Goal: Task Accomplishment & Management: Use online tool/utility

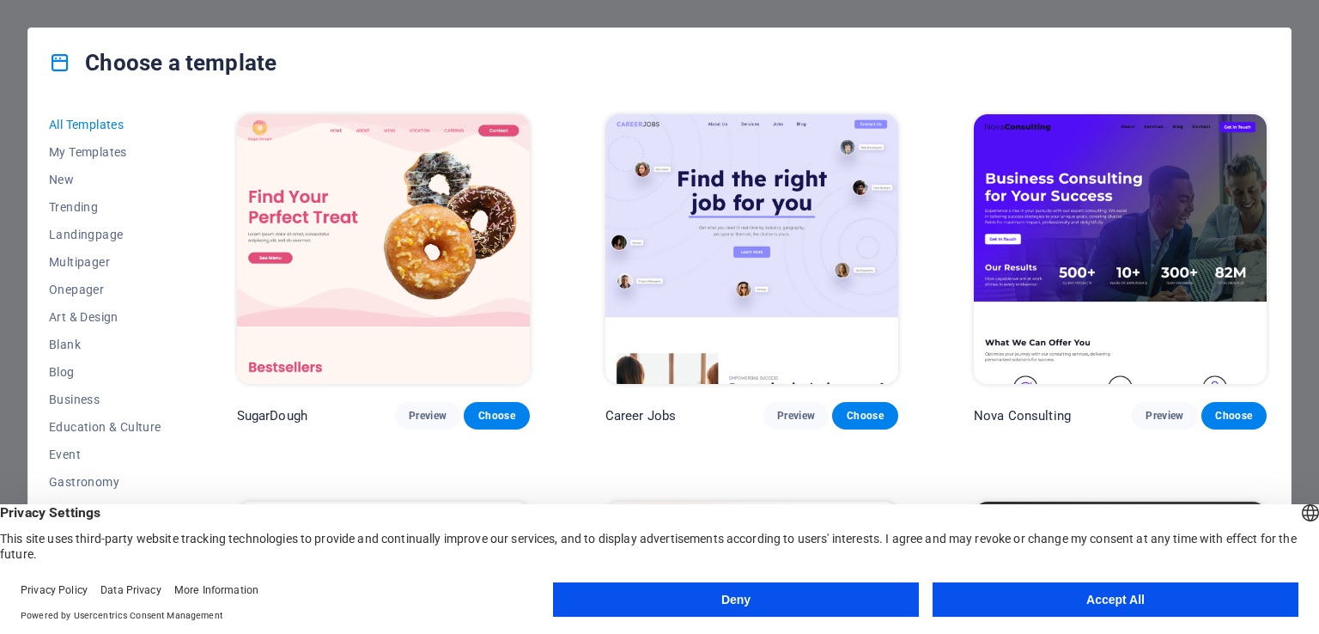
click at [1084, 603] on button "Accept All" at bounding box center [1116, 599] width 366 height 34
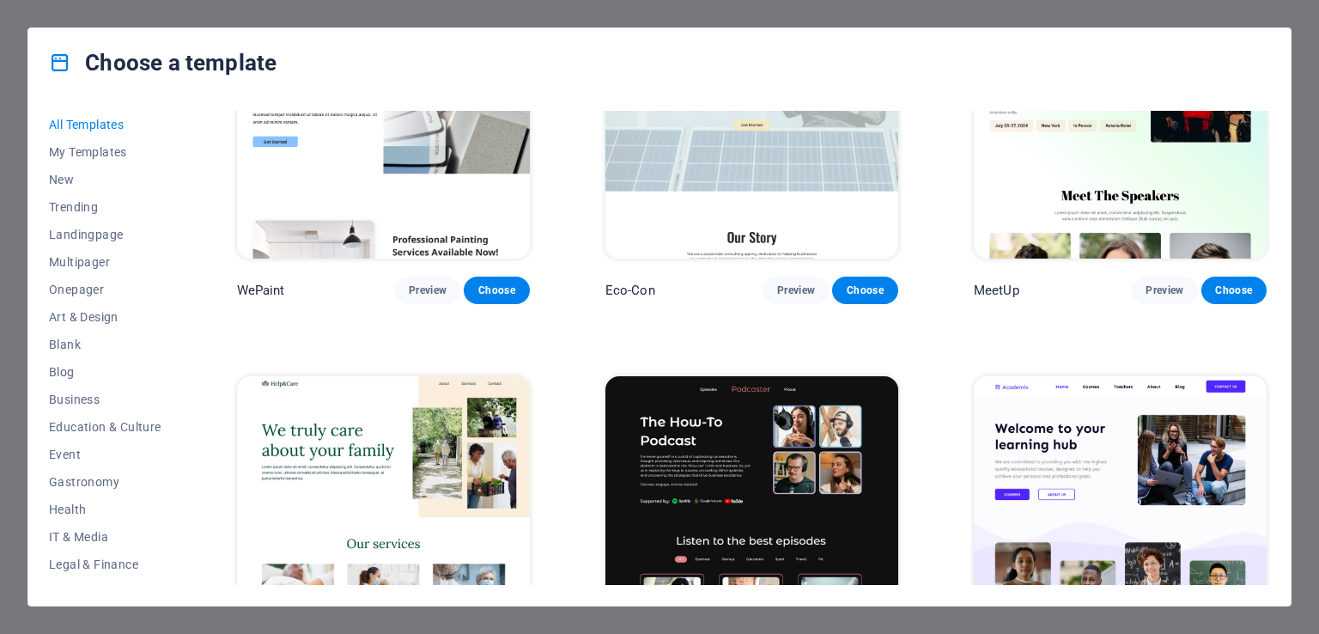
scroll to position [1546, 0]
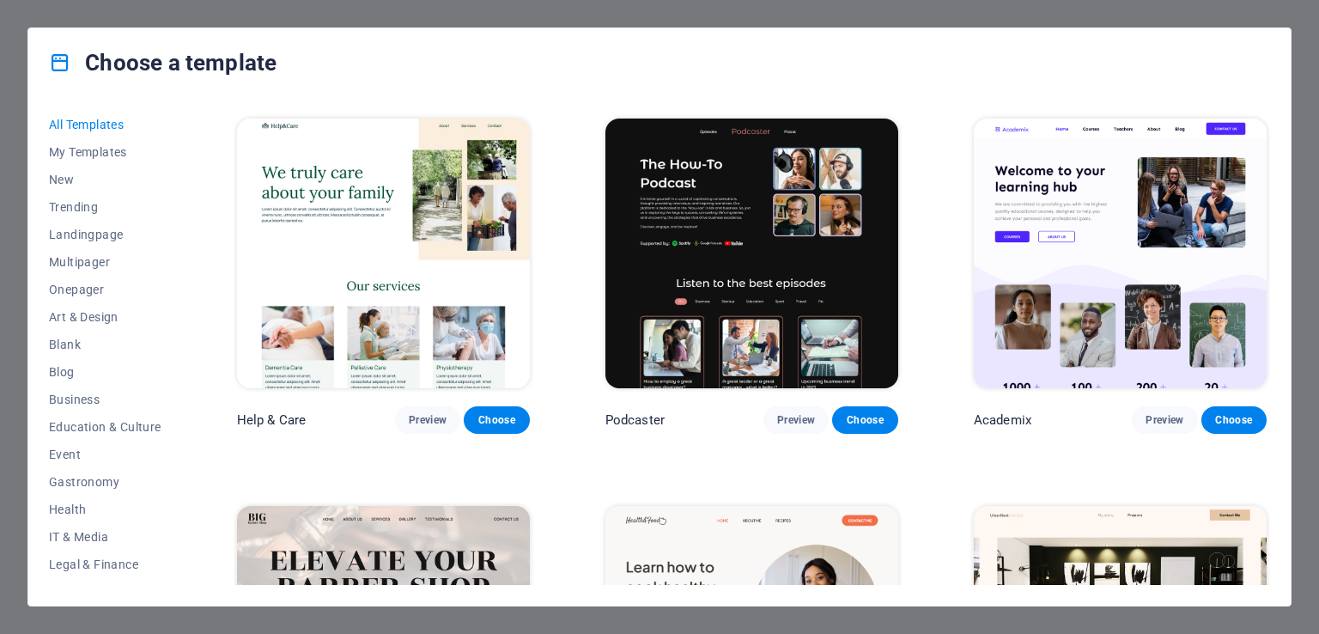
click at [388, 224] on img at bounding box center [383, 253] width 293 height 270
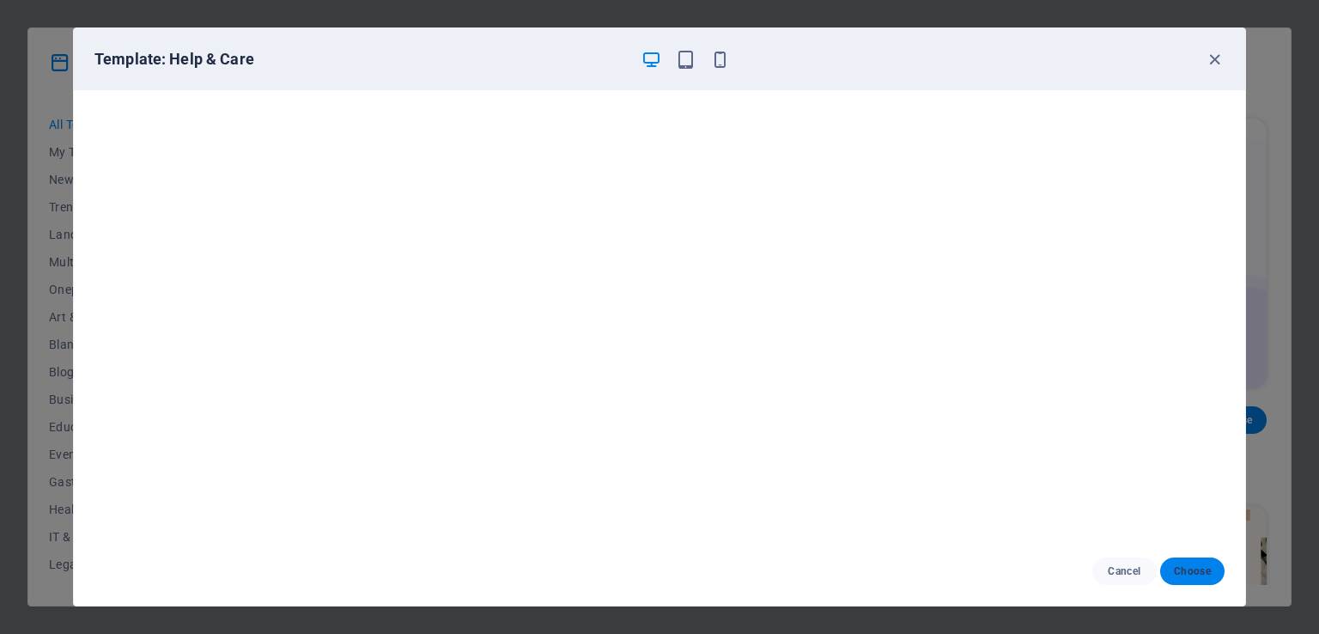
click at [1204, 574] on span "Choose" at bounding box center [1192, 571] width 37 height 14
